Goal: Navigation & Orientation: Find specific page/section

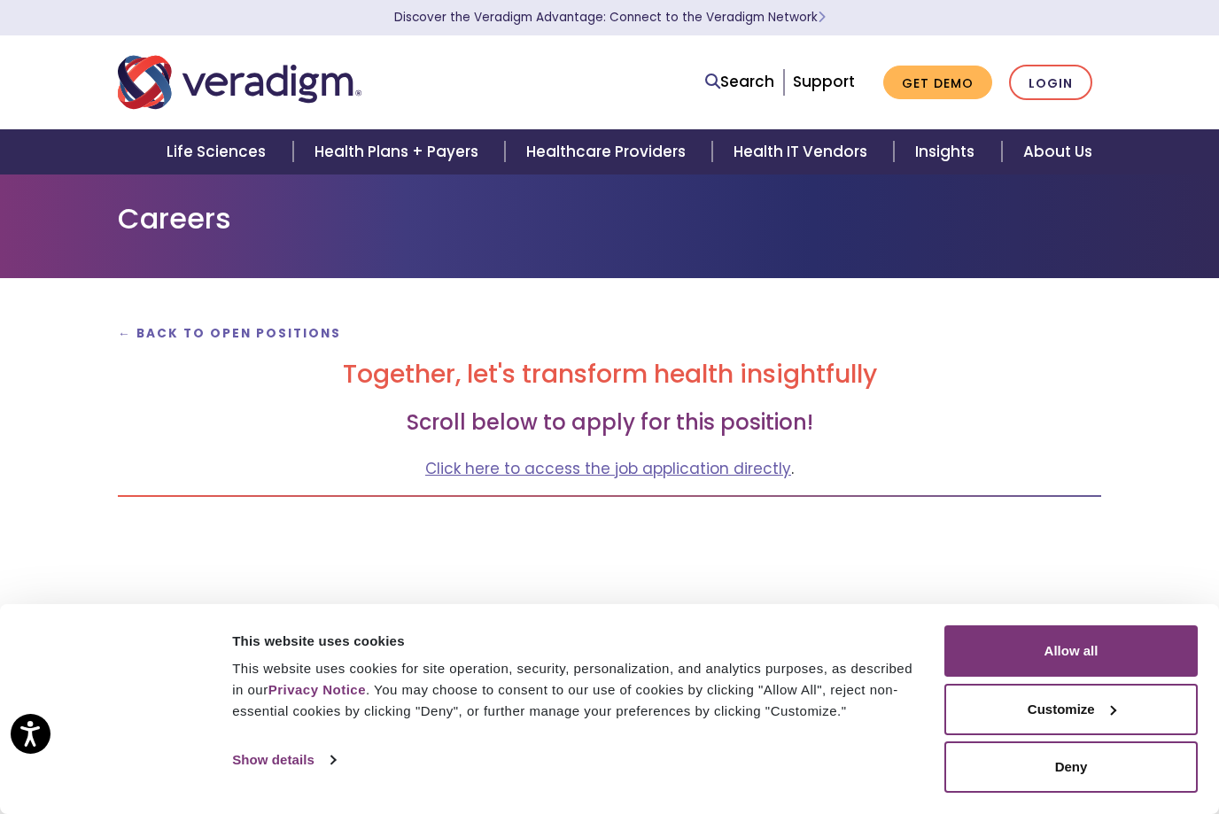
click at [210, 326] on strong "← Back to Open Positions" at bounding box center [229, 333] width 223 height 17
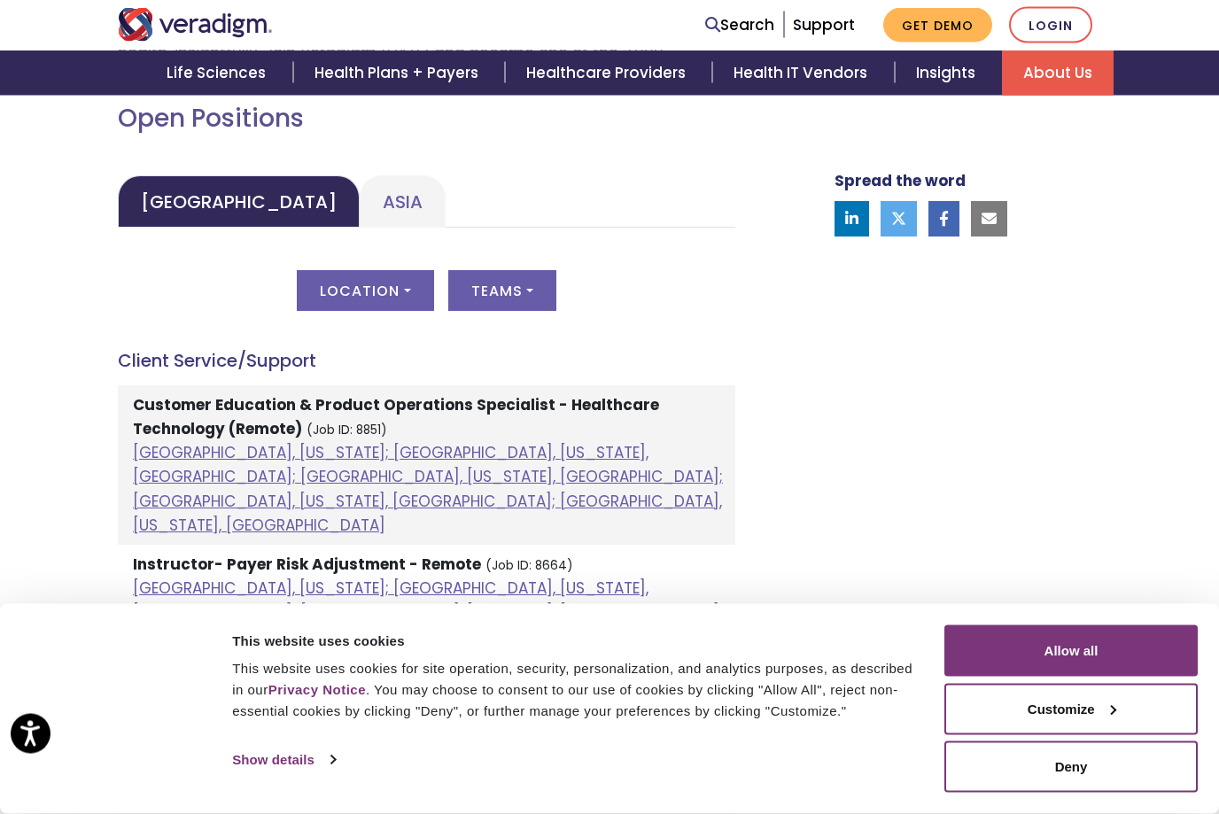
scroll to position [826, 0]
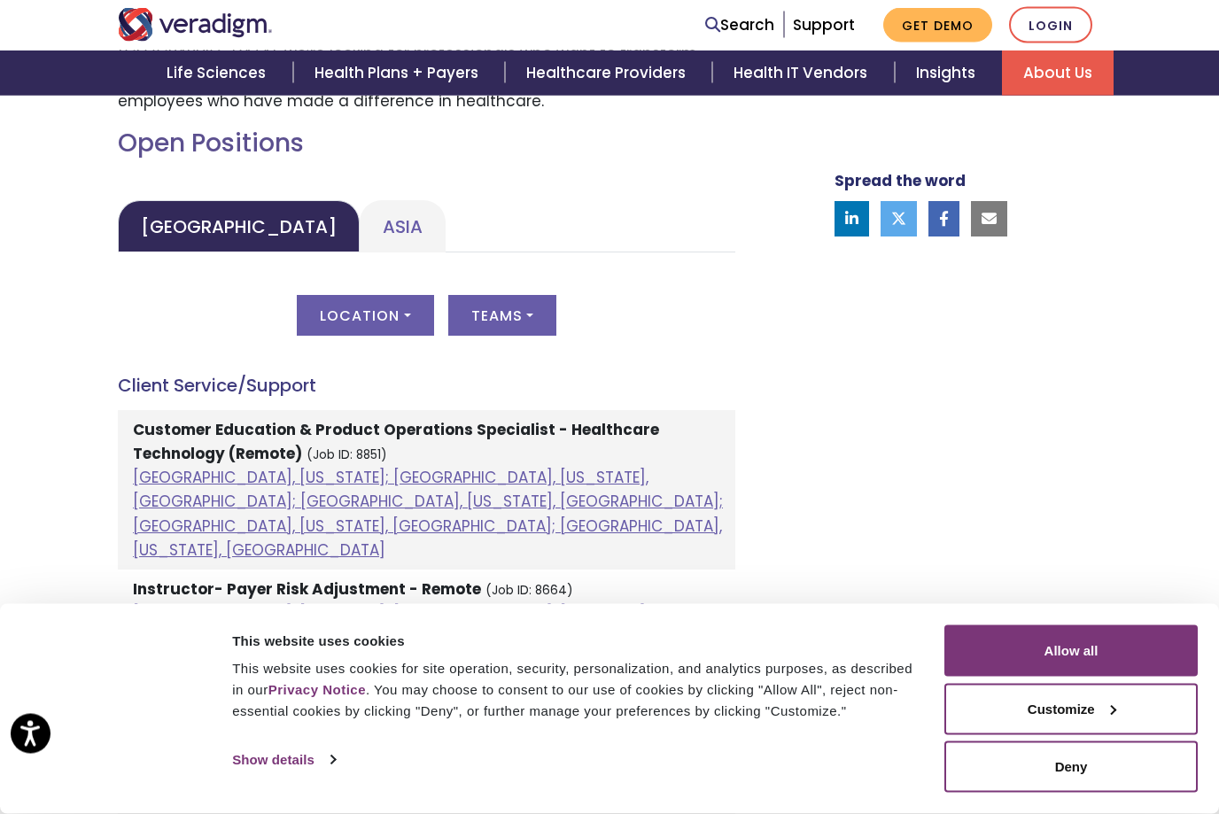
scroll to position [804, 0]
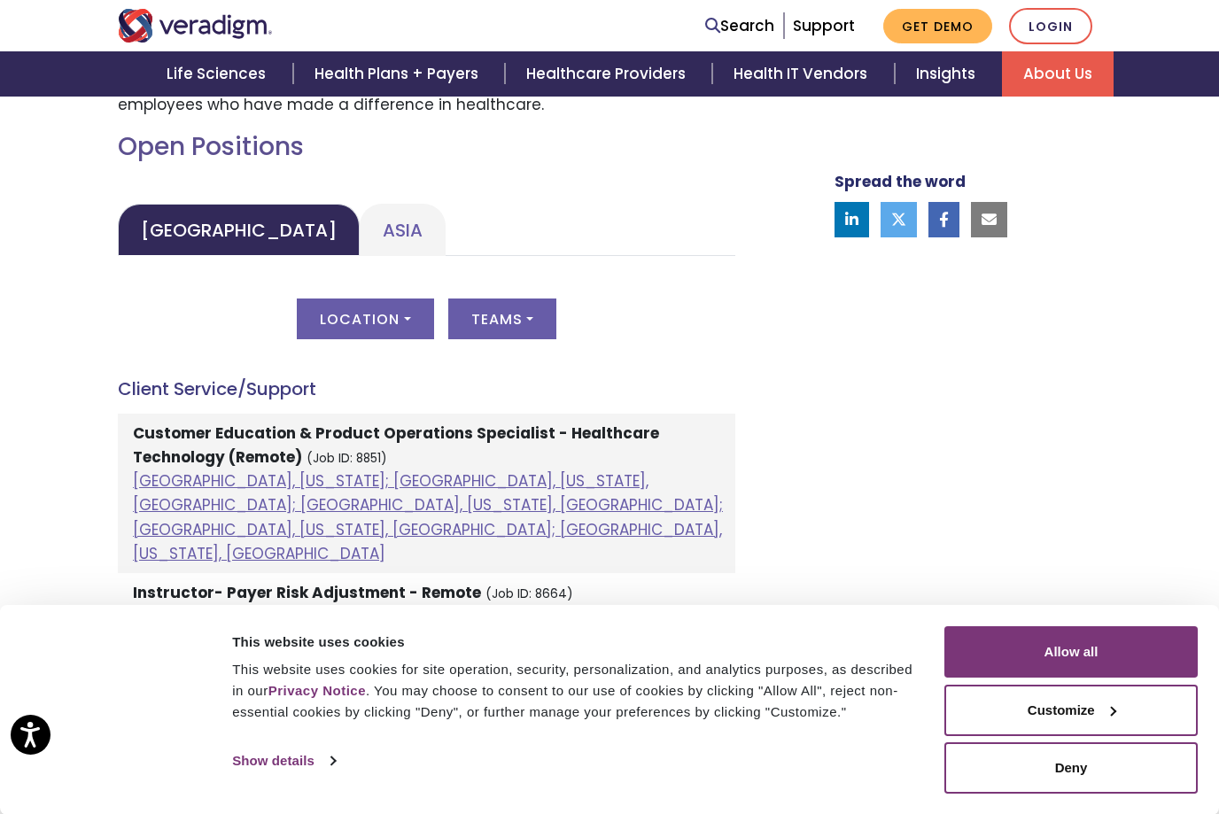
click at [159, 437] on strong "Customer Education & Product Operations Specialist - Healthcare Technology (Rem…" at bounding box center [396, 444] width 526 height 45
click at [195, 442] on strong "Customer Education & Product Operations Specialist - Healthcare Technology (Rem…" at bounding box center [396, 444] width 526 height 45
click at [174, 483] on link "Atlanta, Georgia; Orlando, Florida, United States; Phoenix, Arizona, United Sta…" at bounding box center [428, 516] width 590 height 94
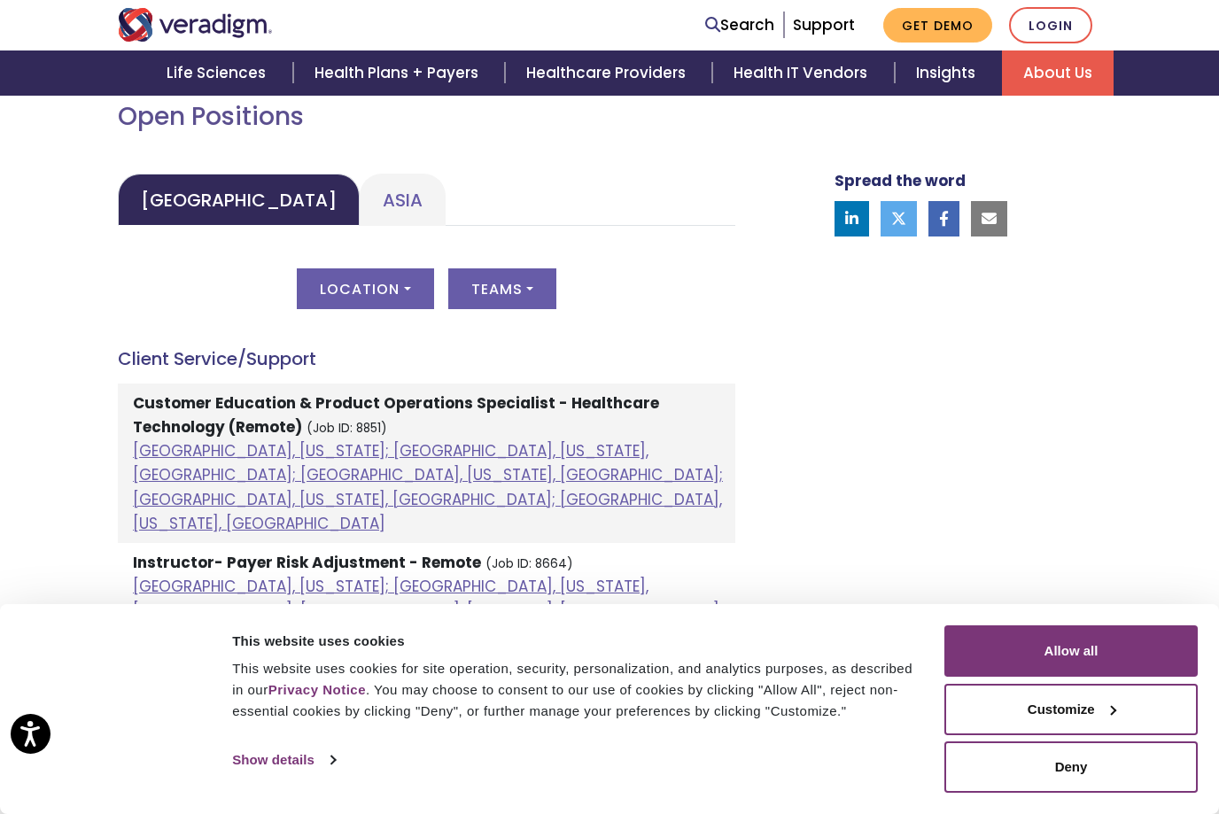
click at [360, 186] on link "Asia" at bounding box center [403, 200] width 86 height 52
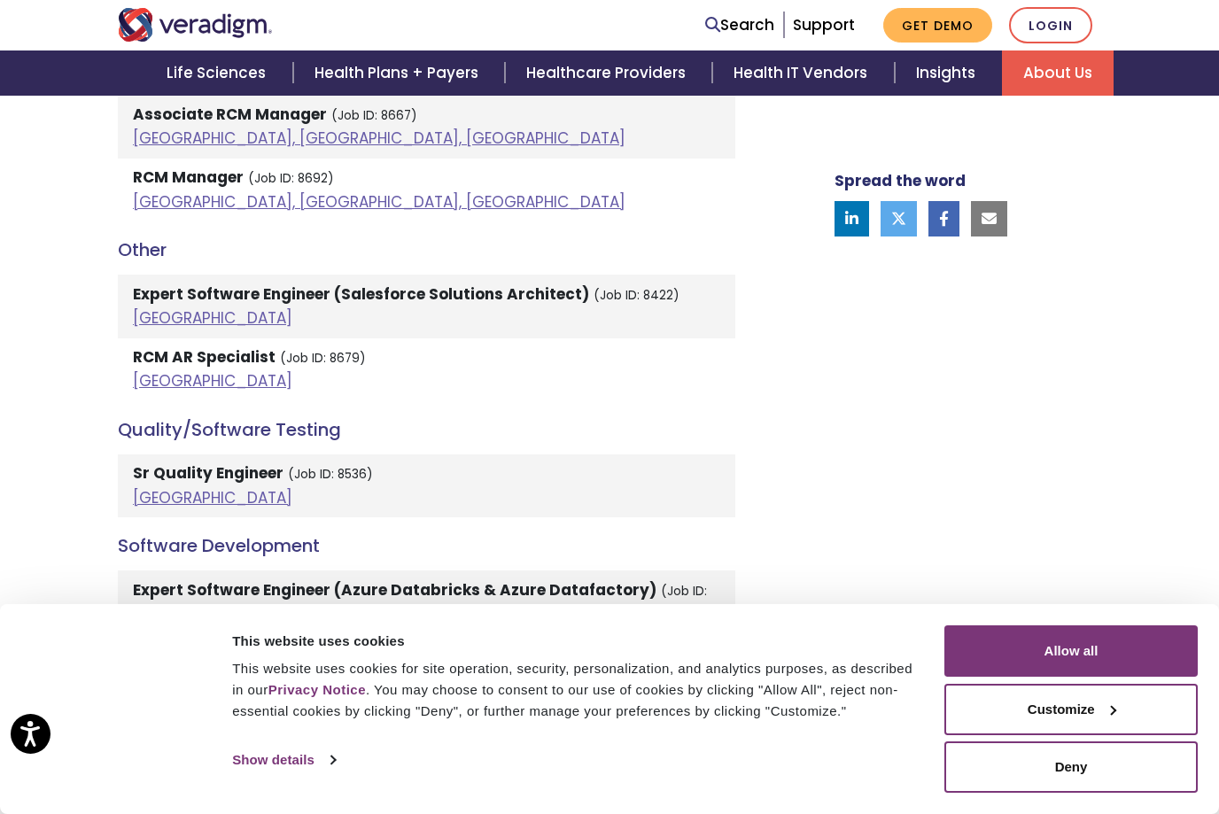
scroll to position [3404, 0]
click at [186, 339] on li "RCM AR Specialist (Job ID: 8679) India" at bounding box center [426, 370] width 617 height 63
click at [188, 347] on strong "RCM AR Specialist" at bounding box center [204, 357] width 143 height 21
click at [211, 347] on strong "RCM AR Specialist" at bounding box center [204, 357] width 143 height 21
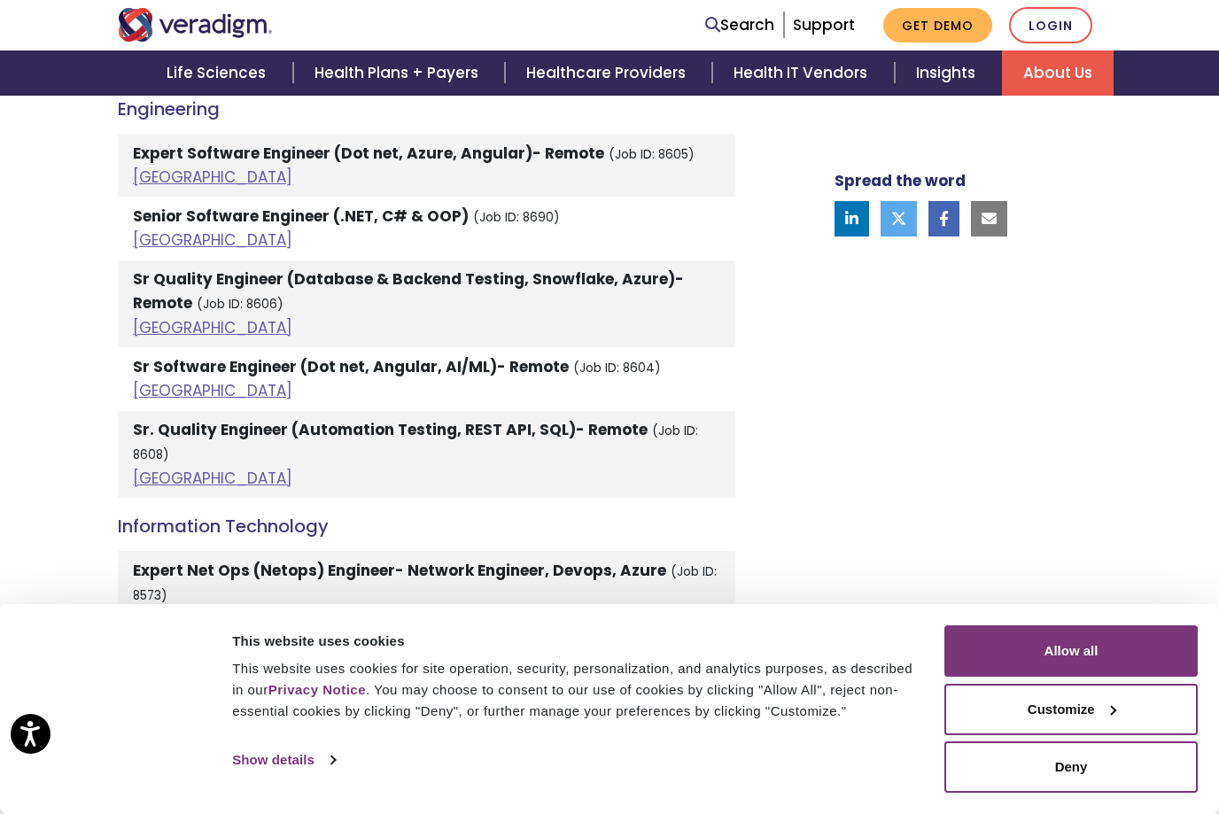
scroll to position [2378, 0]
